Goal: Complete application form

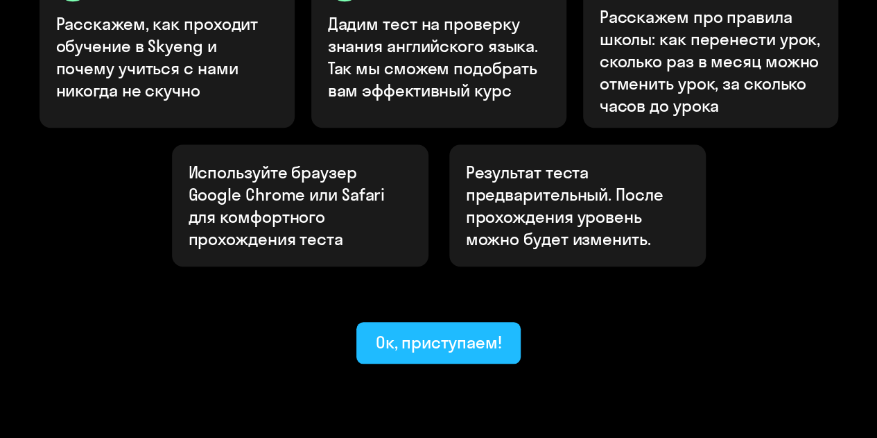
scroll to position [563, 0]
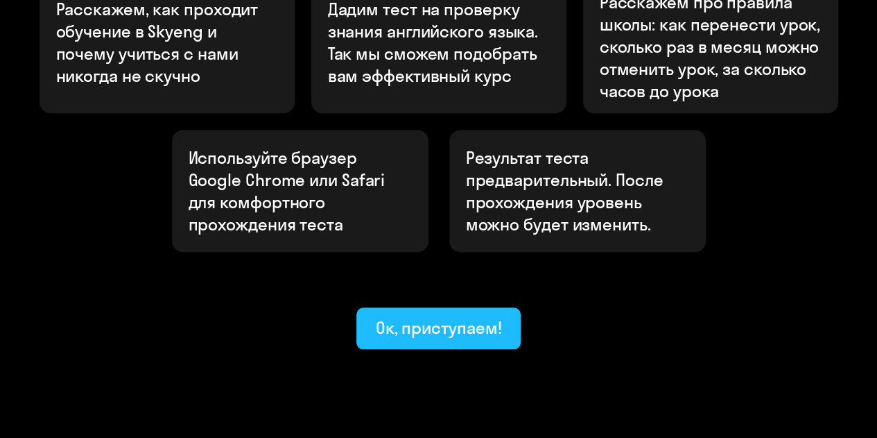
click at [436, 316] on div "Ок, приступаем!" at bounding box center [439, 327] width 126 height 22
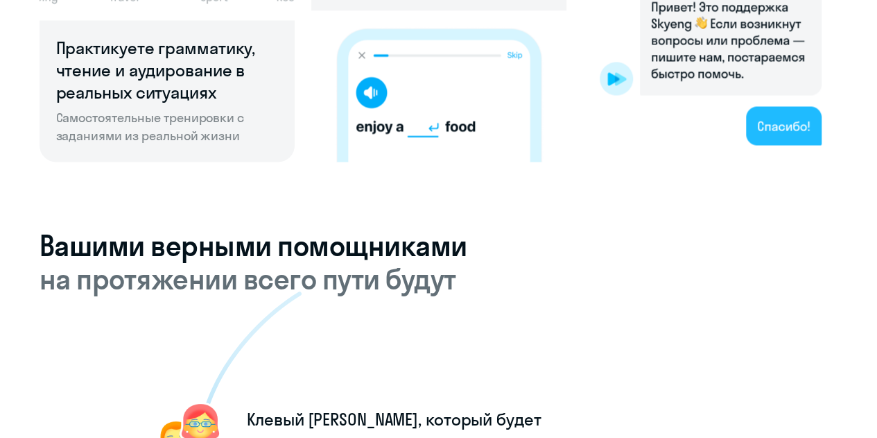
scroll to position [1160, 0]
click at [436, 276] on h5 "на протяжении всего пути будут" at bounding box center [439, 277] width 799 height 33
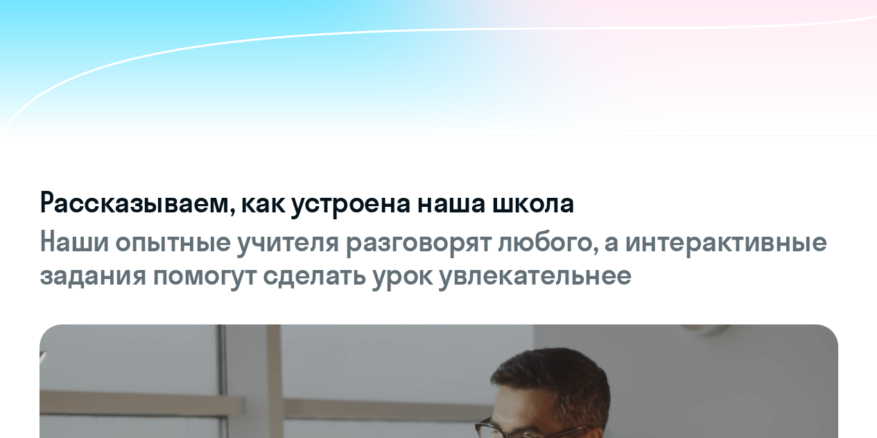
scroll to position [0, 0]
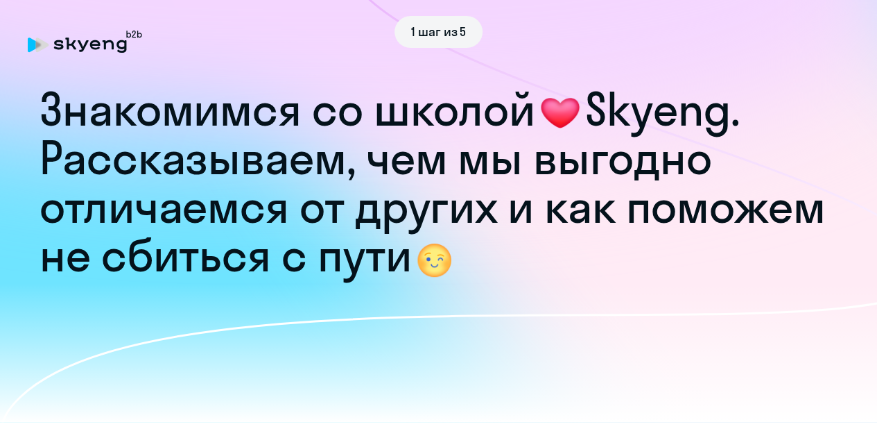
click at [89, 42] on div "1 шаг из 5" at bounding box center [439, 32] width 822 height 32
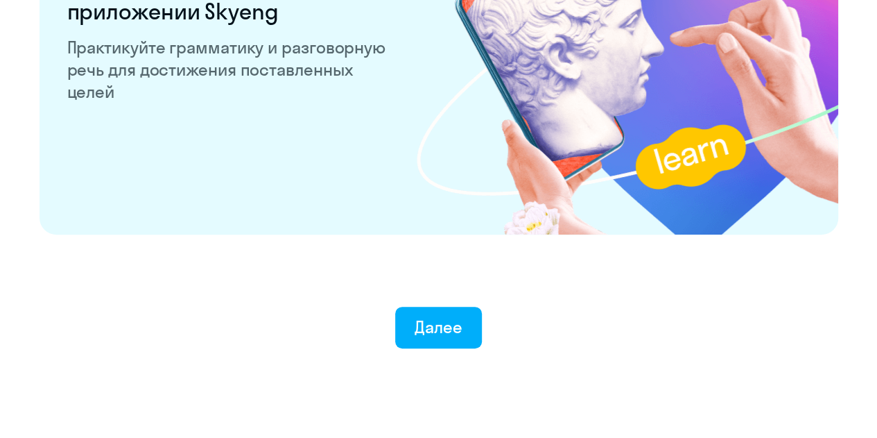
scroll to position [2777, 0]
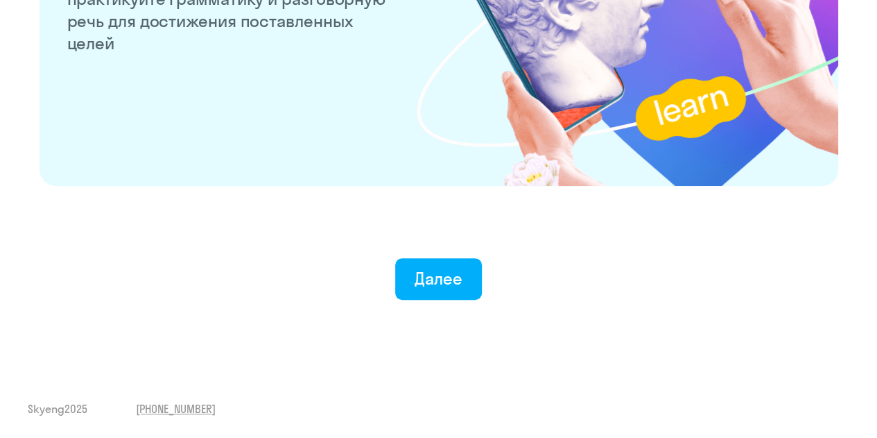
click at [474, 252] on div "Далее" at bounding box center [439, 251] width 822 height 97
click at [458, 285] on div "Далее" at bounding box center [439, 278] width 48 height 22
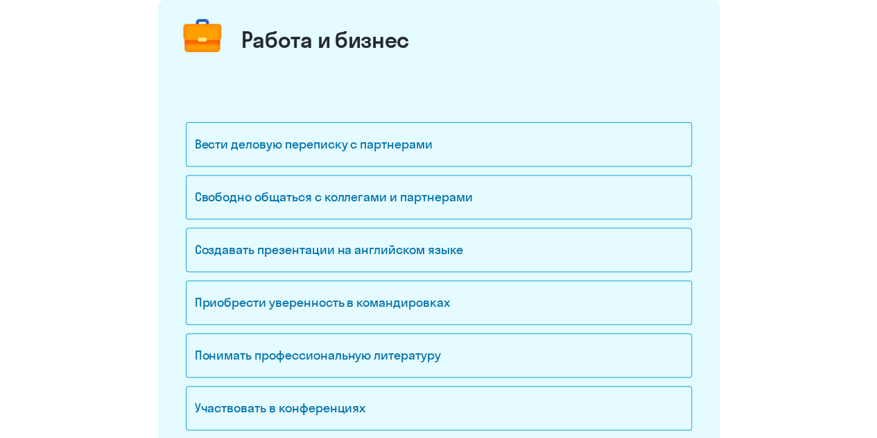
scroll to position [180, 0]
drag, startPoint x: 503, startPoint y: 182, endPoint x: 501, endPoint y: 175, distance: 7.1
click at [501, 175] on div "Свободно общаться с коллегами и партнерами" at bounding box center [439, 197] width 506 height 44
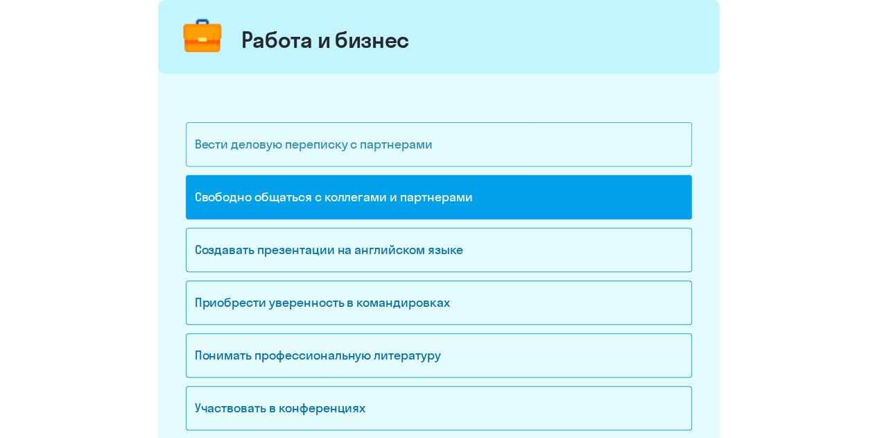
click at [498, 146] on div "Вести деловую переписку с партнерами" at bounding box center [439, 144] width 506 height 44
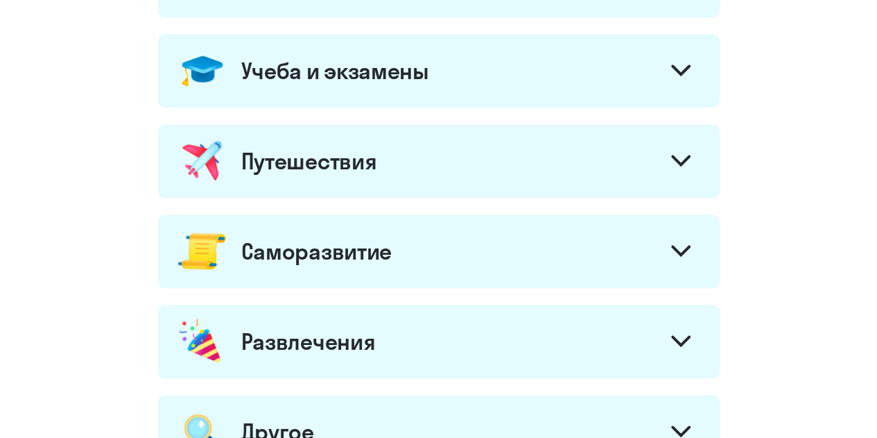
scroll to position [882, 0]
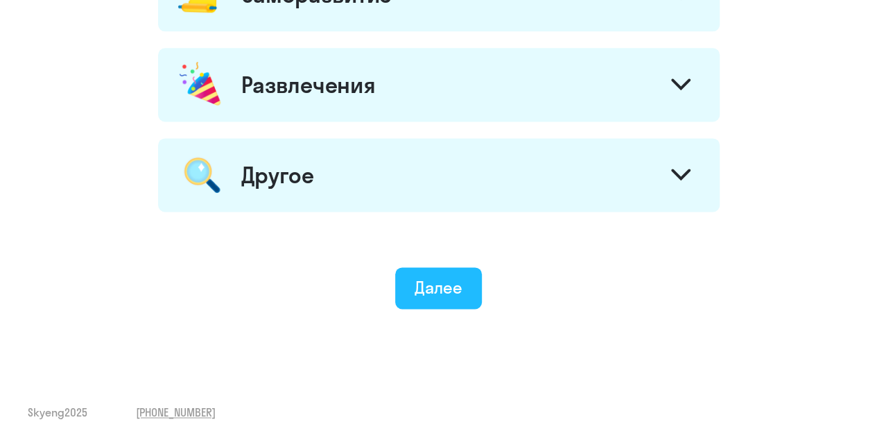
click at [459, 286] on div "Далее" at bounding box center [439, 287] width 48 height 22
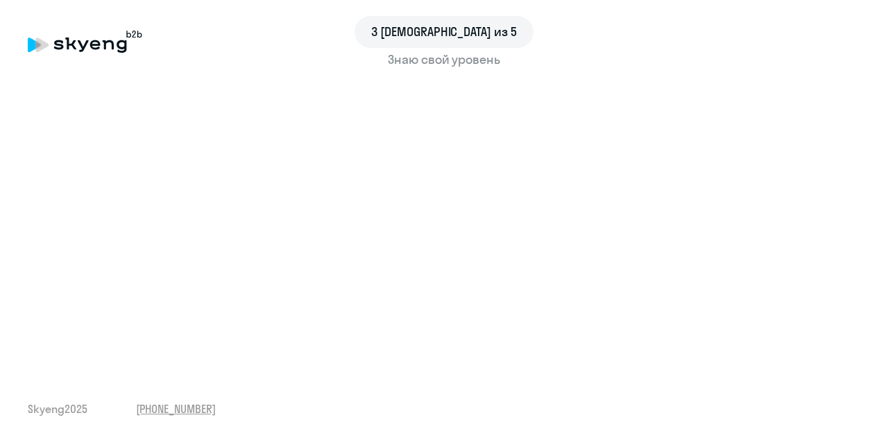
click at [445, 364] on div "3 шаг из 5 Знаю свой уровень Skyeng 2025 [PHONE_NUMBER]" at bounding box center [444, 219] width 888 height 438
click at [290, 381] on div "3 шаг из 5 Знаю свой уровень Skyeng 2025 [PHONE_NUMBER]" at bounding box center [444, 219] width 888 height 438
click at [645, 32] on div "3 [DEMOGRAPHIC_DATA] из 5" at bounding box center [444, 32] width 832 height 32
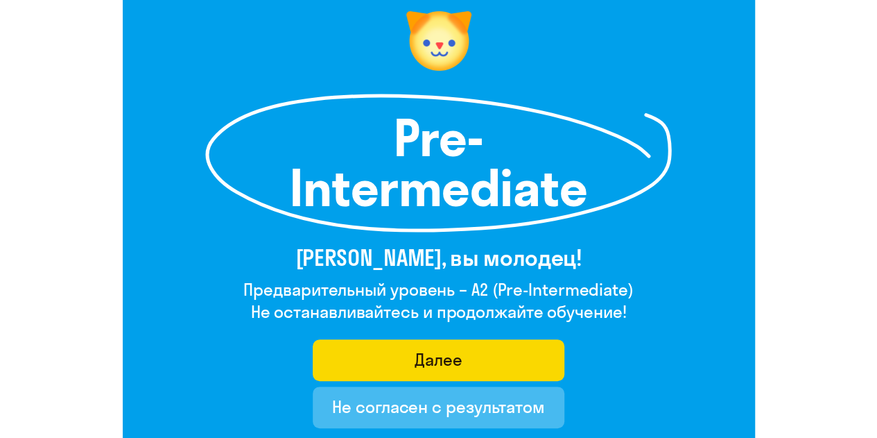
scroll to position [124, 0]
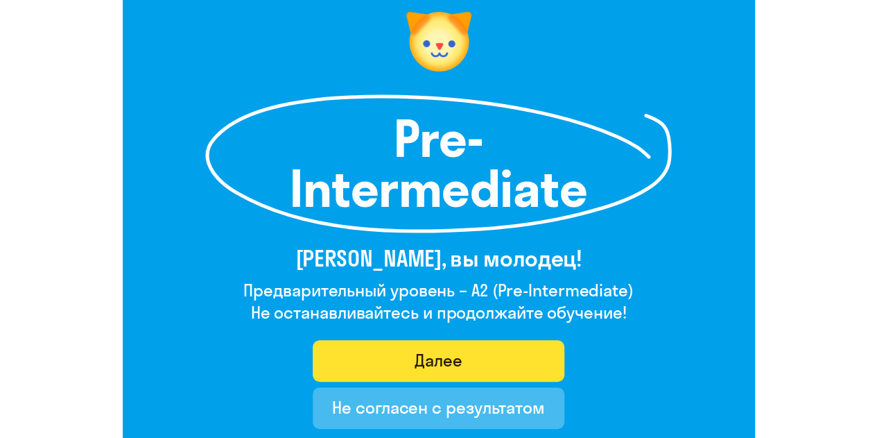
click at [494, 352] on button "Далее" at bounding box center [439, 361] width 252 height 42
